Goal: Communication & Community: Answer question/provide support

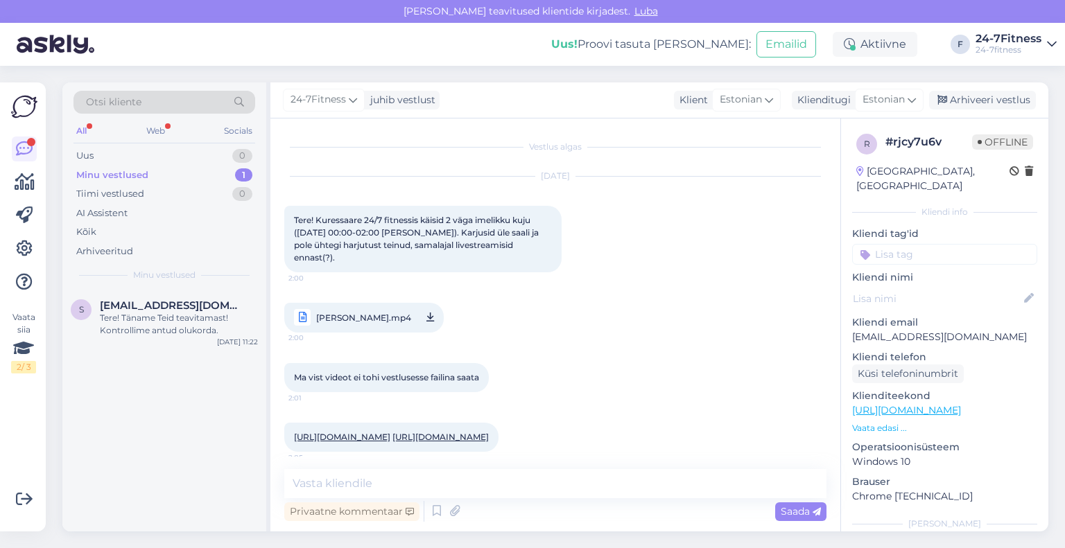
scroll to position [155, 0]
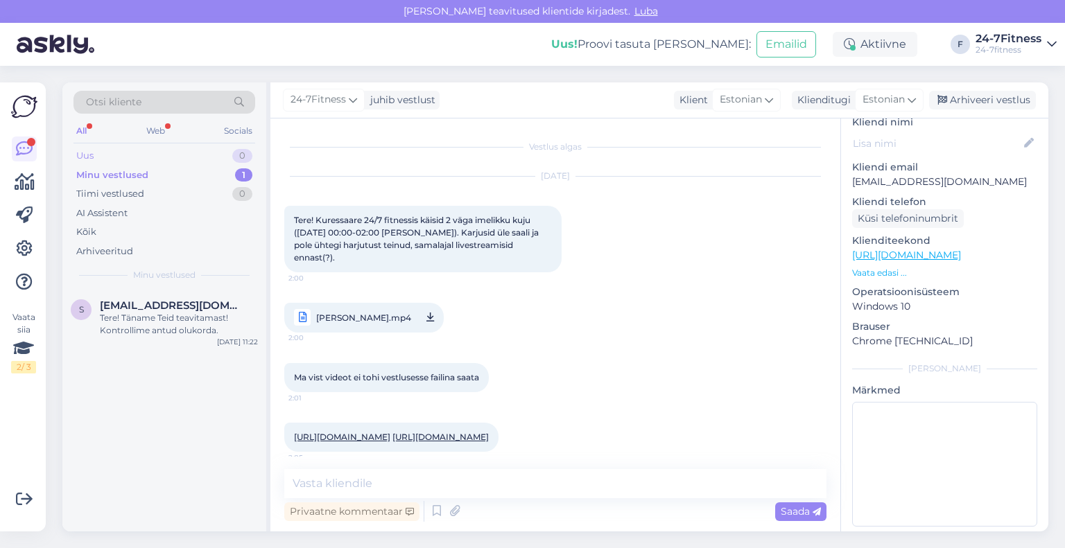
click at [129, 160] on div "Uus 0" at bounding box center [164, 155] width 182 height 19
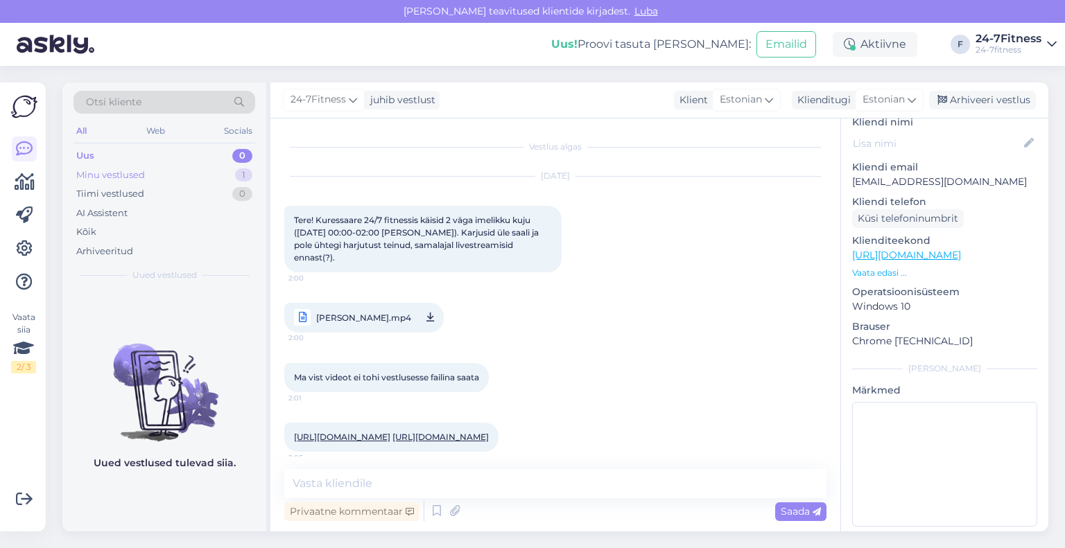
click at [128, 179] on div "Minu vestlused" at bounding box center [110, 175] width 69 height 14
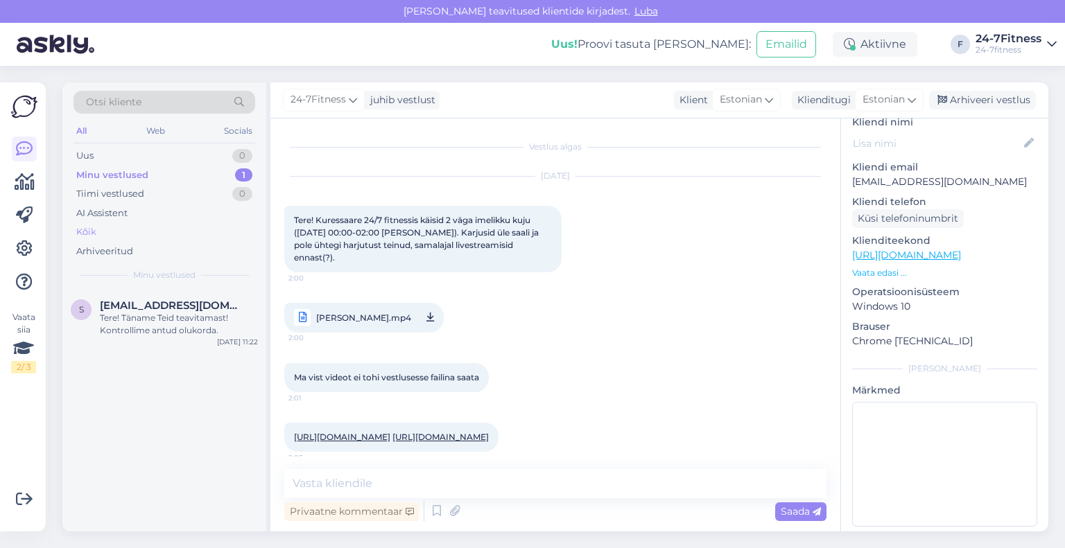
click at [116, 231] on div "Kõik" at bounding box center [164, 231] width 182 height 19
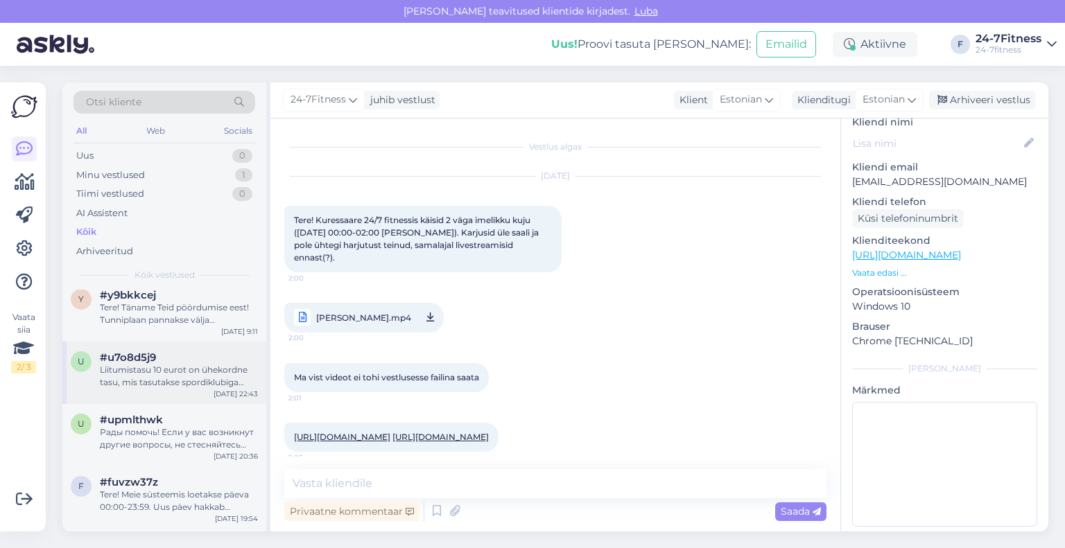
scroll to position [347, 0]
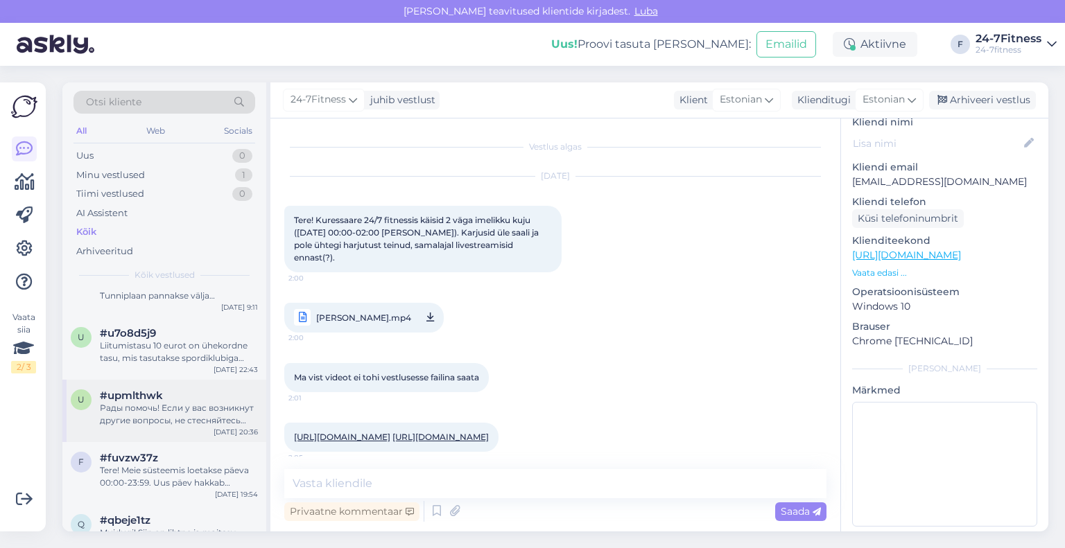
click at [169, 415] on div "Рады помочь! Если у вас возникнут другие вопросы, не стесняйтесь обращаться." at bounding box center [179, 414] width 158 height 25
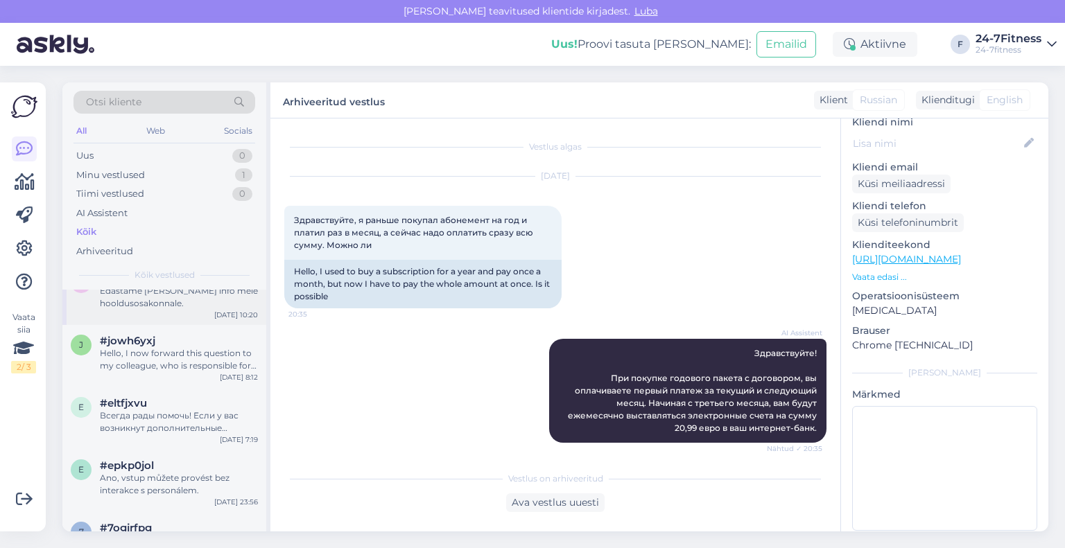
scroll to position [901, 0]
click at [165, 429] on div "Всегда рады помочь! Если у вас возникнут дополнительные вопросы, не стесняйтесь…" at bounding box center [179, 421] width 158 height 25
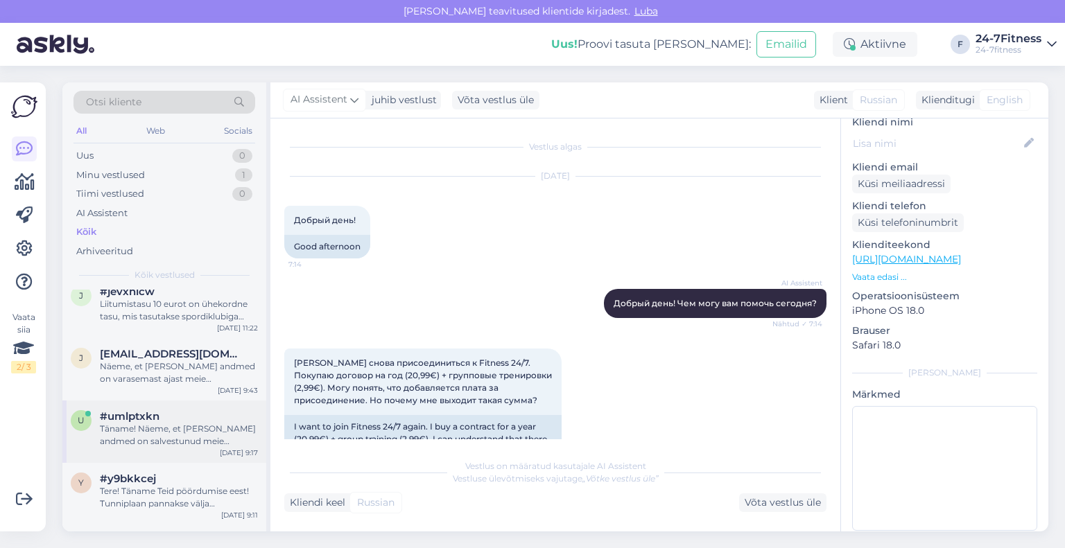
scroll to position [0, 0]
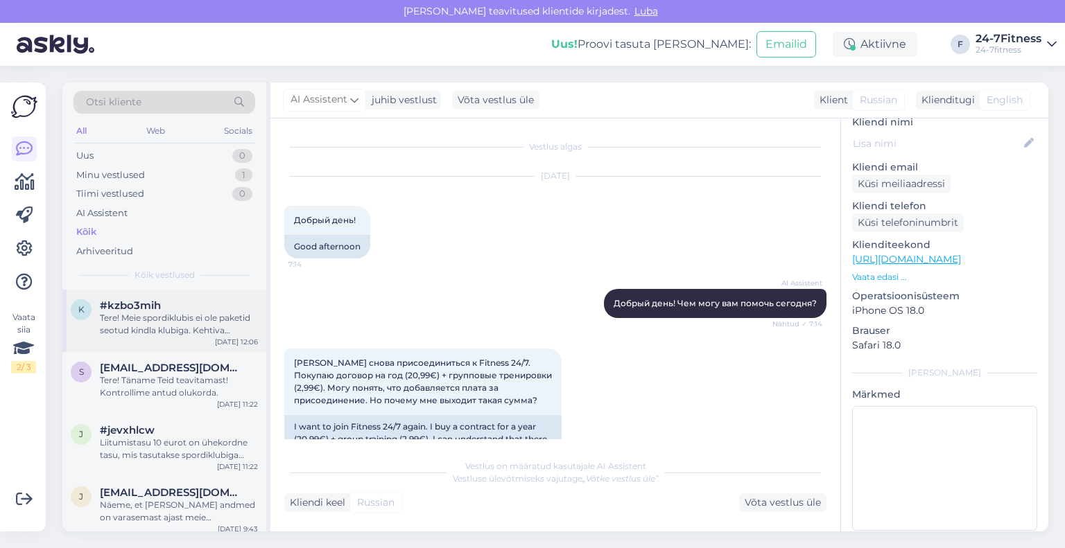
click at [177, 324] on div "Tere! Meie spordiklubis ei ole paketid seotud kindla klubiga. Kehtiva paketiga …" at bounding box center [179, 324] width 158 height 25
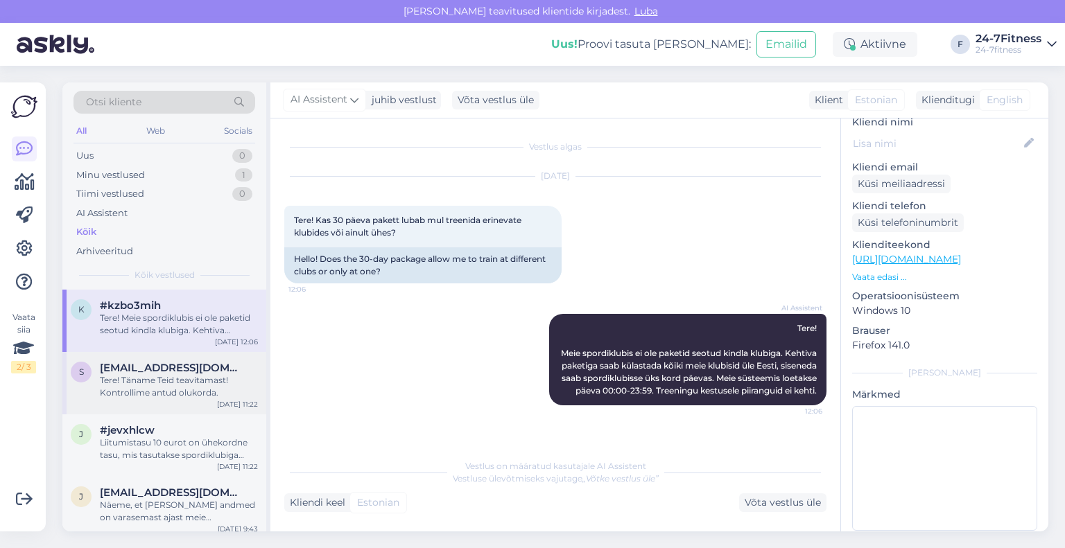
click at [119, 399] on div "s [EMAIL_ADDRESS][DOMAIN_NAME] Tere! Täname Teid teavitamast! Kontrollime antud…" at bounding box center [164, 383] width 204 height 62
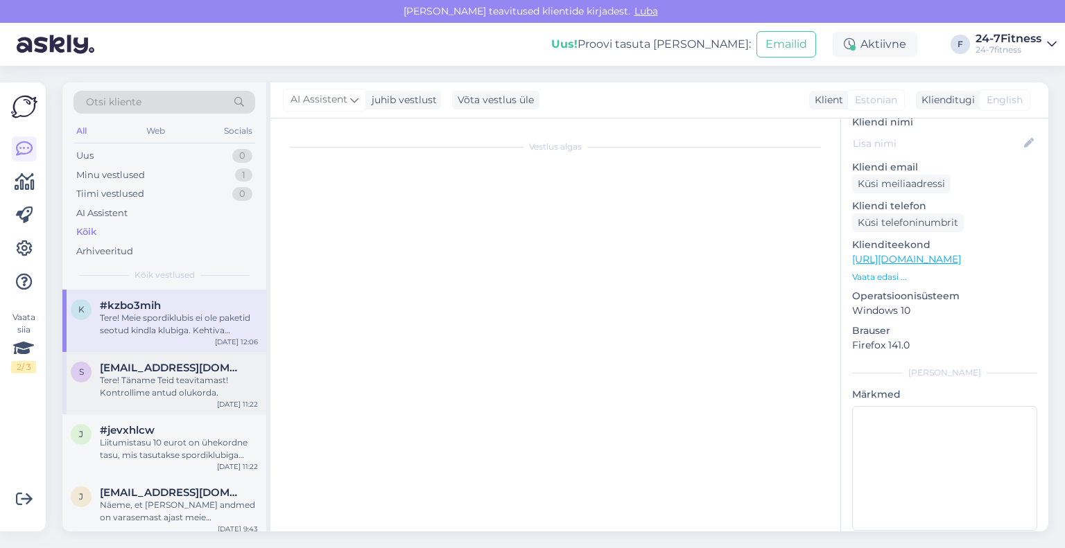
scroll to position [166, 0]
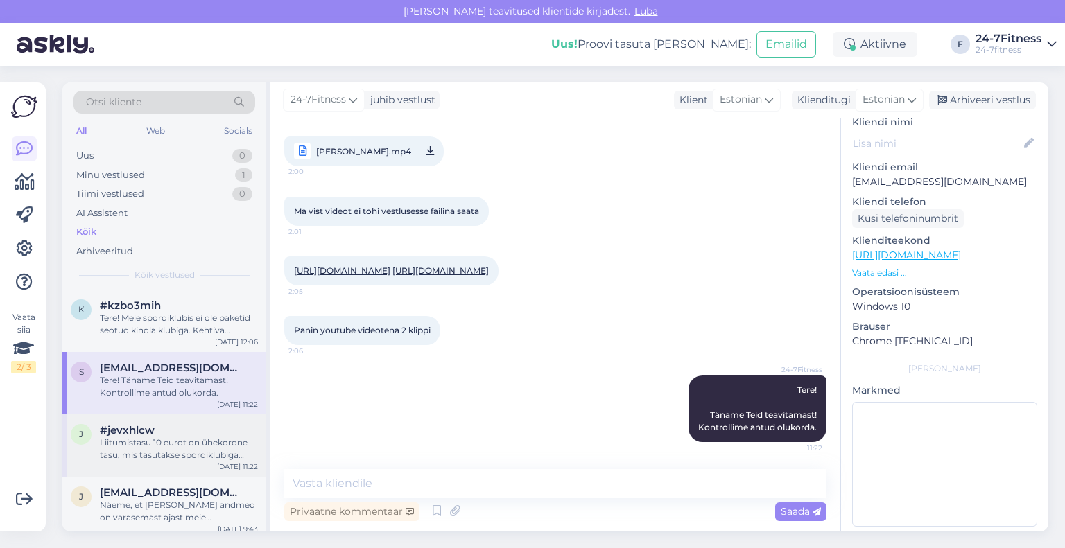
click at [160, 434] on div "#jevxhlcw" at bounding box center [179, 430] width 158 height 12
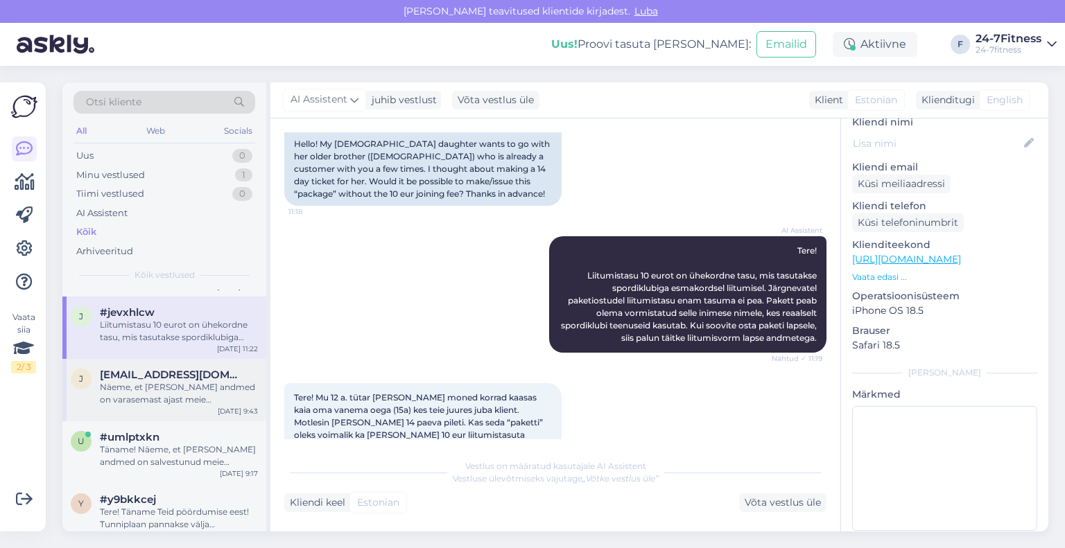
scroll to position [139, 0]
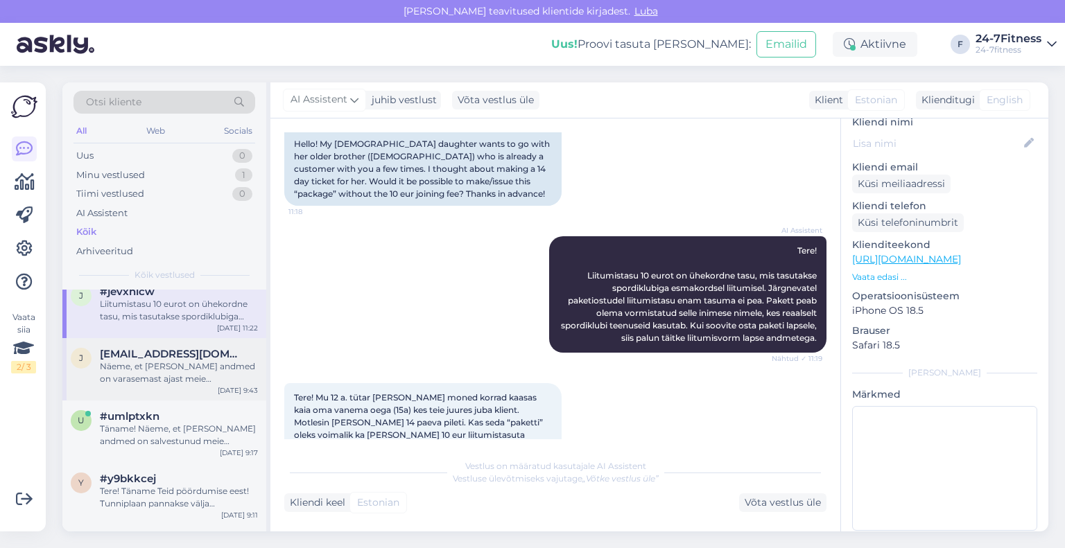
click at [155, 382] on div "Näeme, et [PERSON_NAME] andmed on varasemast ajast meie andmebaasis olemas, kui…" at bounding box center [179, 372] width 158 height 25
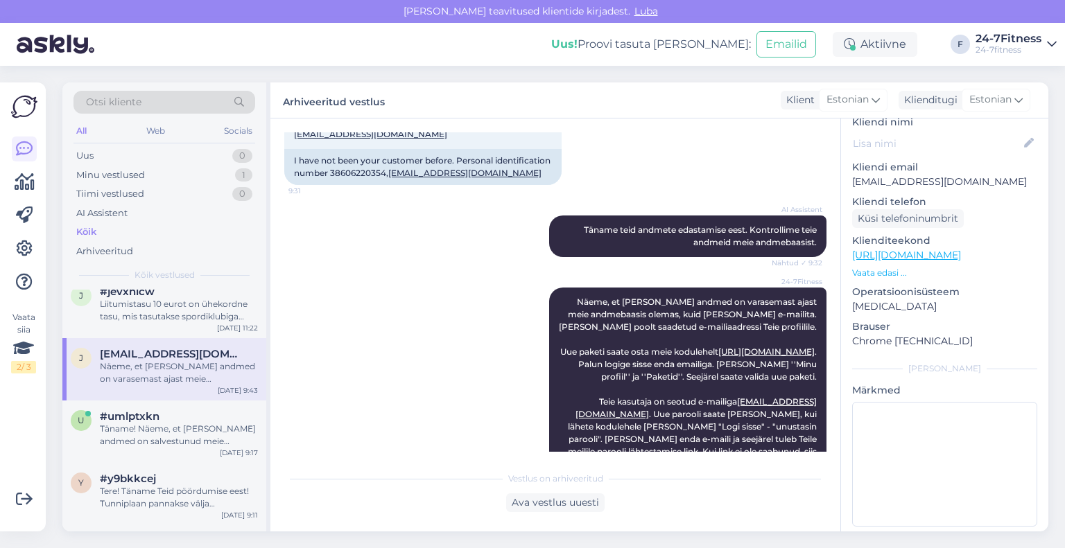
scroll to position [406, 0]
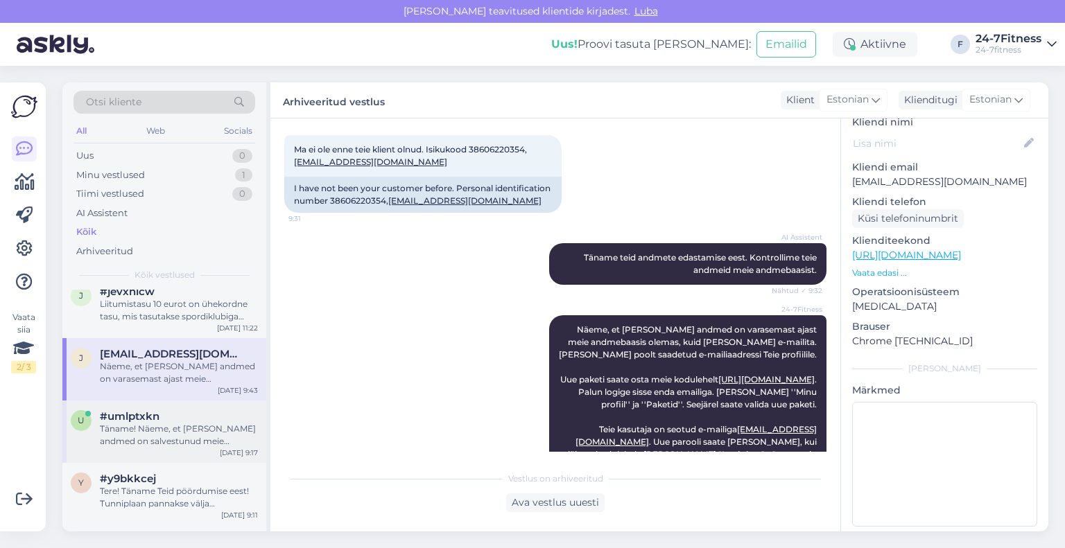
click at [146, 423] on div "Täname! Näeme, et [PERSON_NAME] andmed on salvestunud meie andmebaasi, kuid pak…" at bounding box center [179, 435] width 158 height 25
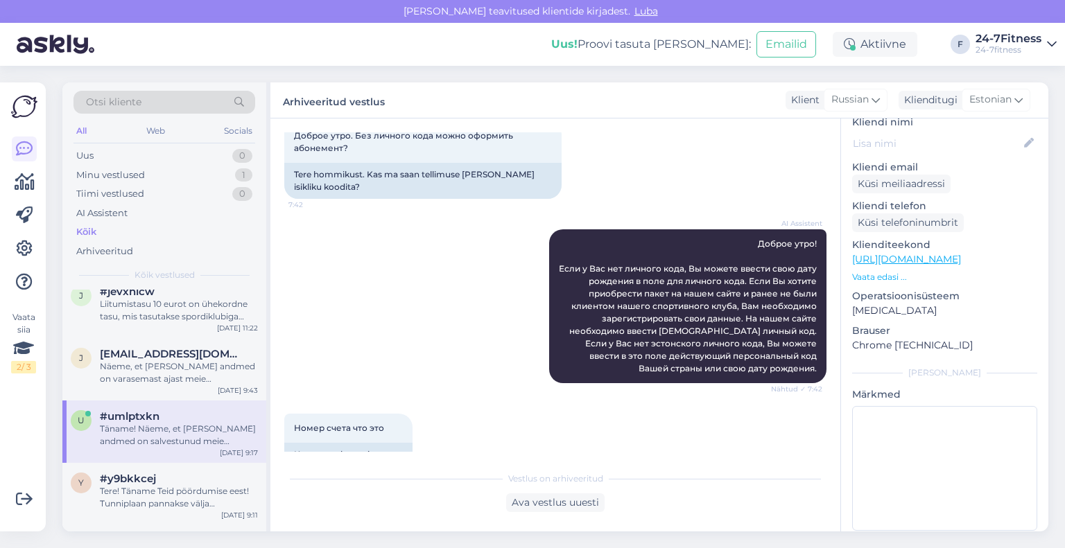
scroll to position [67, 0]
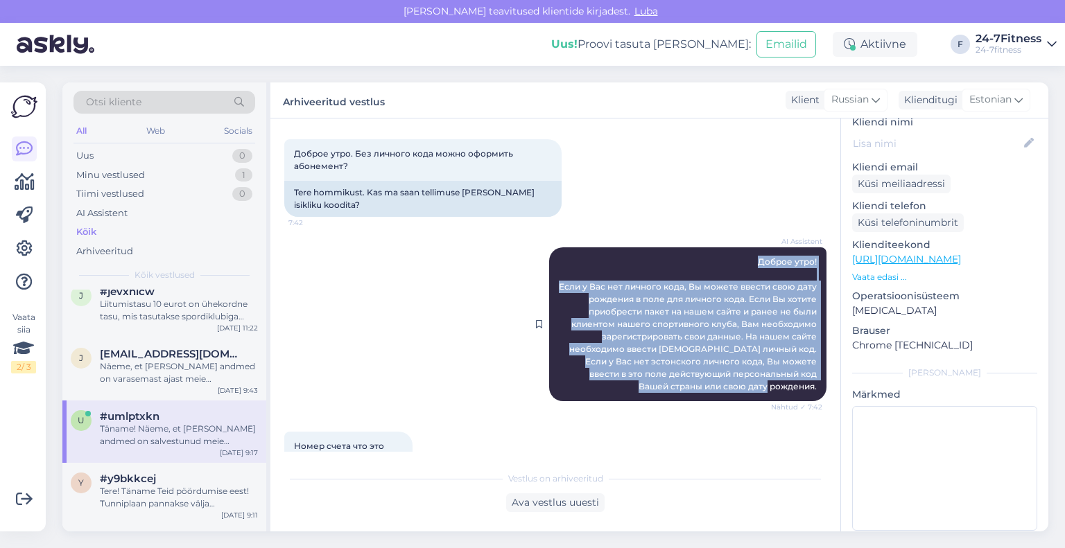
drag, startPoint x: 804, startPoint y: 387, endPoint x: 729, endPoint y: 257, distance: 150.3
click at [729, 257] on div "AI Assistent [PERSON_NAME] утро! Если у Вас нет личного кода, Вы можете ввести …" at bounding box center [687, 324] width 277 height 154
copy span "Доброе утро! Если у Вас нет личного кода, Вы можете ввести свою дату рождения в…"
click at [427, 340] on div "AI Assistent [PERSON_NAME] утро! Если у Вас нет личного кода, Вы можете ввести …" at bounding box center [555, 324] width 542 height 184
